Goal: Task Accomplishment & Management: Manage account settings

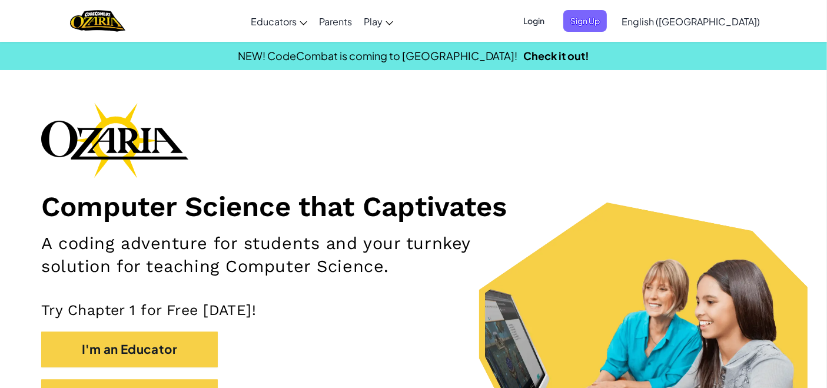
click at [551, 22] on span "Login" at bounding box center [533, 21] width 35 height 22
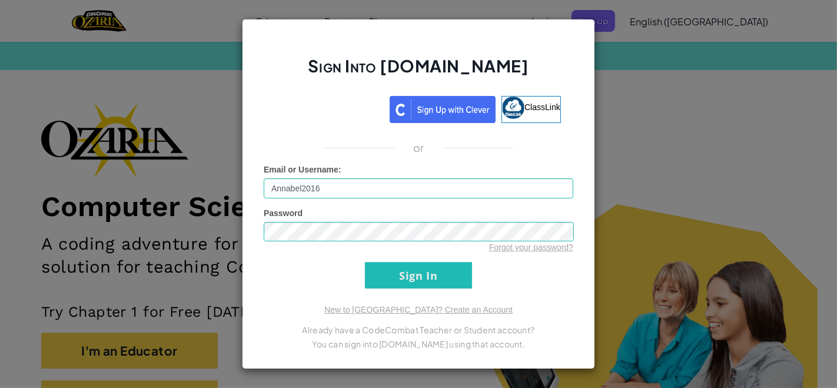
click at [290, 182] on input "Annabel2016" at bounding box center [419, 188] width 310 height 20
type input "b"
type input "Amelia472"
click at [503, 277] on form "Email or Username : Amelia472 Password Forgot your password? Sign In" at bounding box center [419, 226] width 310 height 125
click at [386, 271] on input "Sign In" at bounding box center [418, 275] width 107 height 26
